Goal: Task Accomplishment & Management: Use online tool/utility

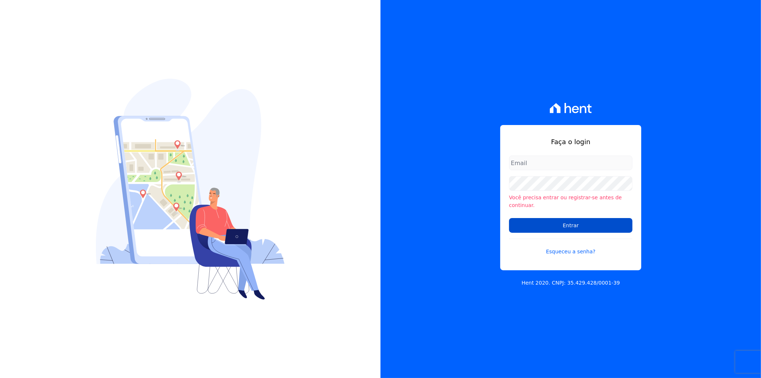
type input "[EMAIL_ADDRESS][PERSON_NAME][DOMAIN_NAME]"
click at [556, 223] on input "Entrar" at bounding box center [570, 225] width 123 height 15
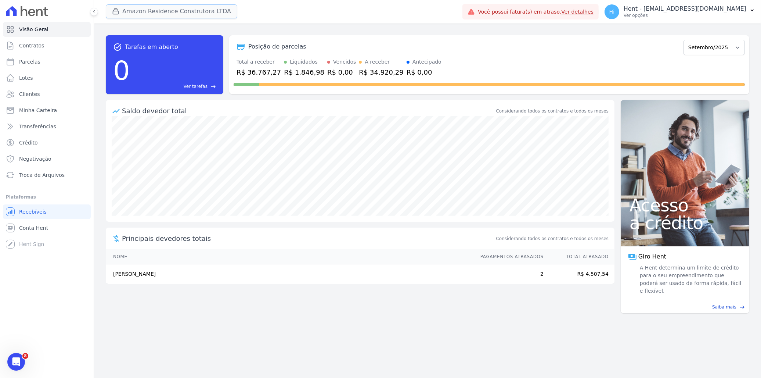
click at [162, 14] on button "Amazon Residence Construtora LTDA" at bounding box center [172, 11] width 132 height 14
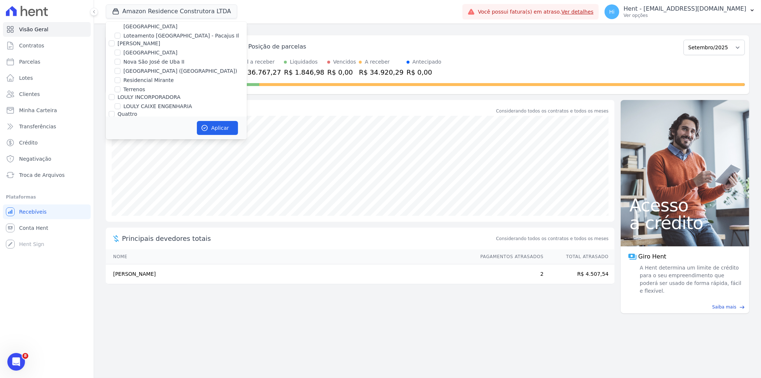
scroll to position [3580, 0]
drag, startPoint x: 145, startPoint y: 63, endPoint x: 155, endPoint y: 67, distance: 10.6
click at [145, 172] on label "[GEOGRAPHIC_DATA]" at bounding box center [150, 176] width 54 height 8
click at [121, 173] on input "[GEOGRAPHIC_DATA]" at bounding box center [118, 176] width 6 height 6
checkbox input "true"
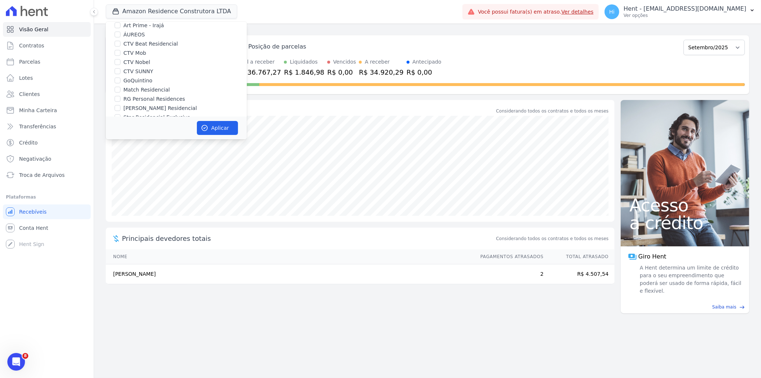
scroll to position [919, 0]
click at [120, 118] on input "Amazon Residence Construtora LTDA" at bounding box center [118, 121] width 6 height 6
checkbox input "false"
click at [218, 127] on button "Aplicar" at bounding box center [217, 128] width 41 height 14
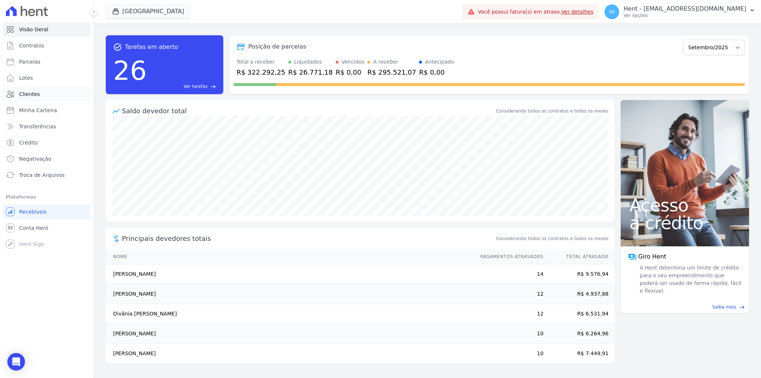
click at [46, 94] on link "Clientes" at bounding box center [47, 94] width 88 height 15
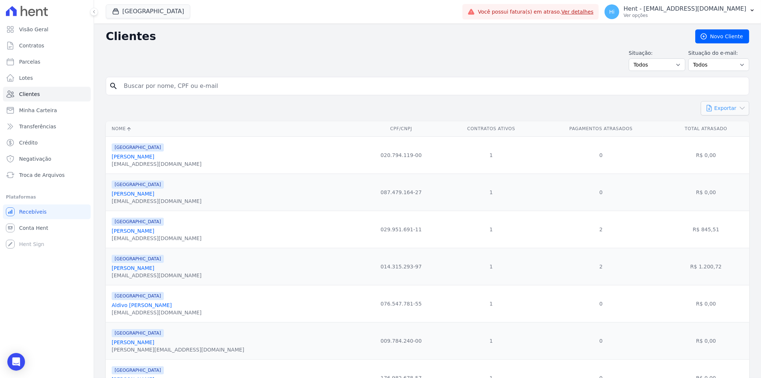
click at [714, 108] on button "Exportar" at bounding box center [725, 108] width 48 height 14
click at [736, 139] on link "CSV" at bounding box center [740, 139] width 41 height 14
click at [44, 31] on span "Visão Geral" at bounding box center [33, 29] width 29 height 7
